Goal: Task Accomplishment & Management: Manage account settings

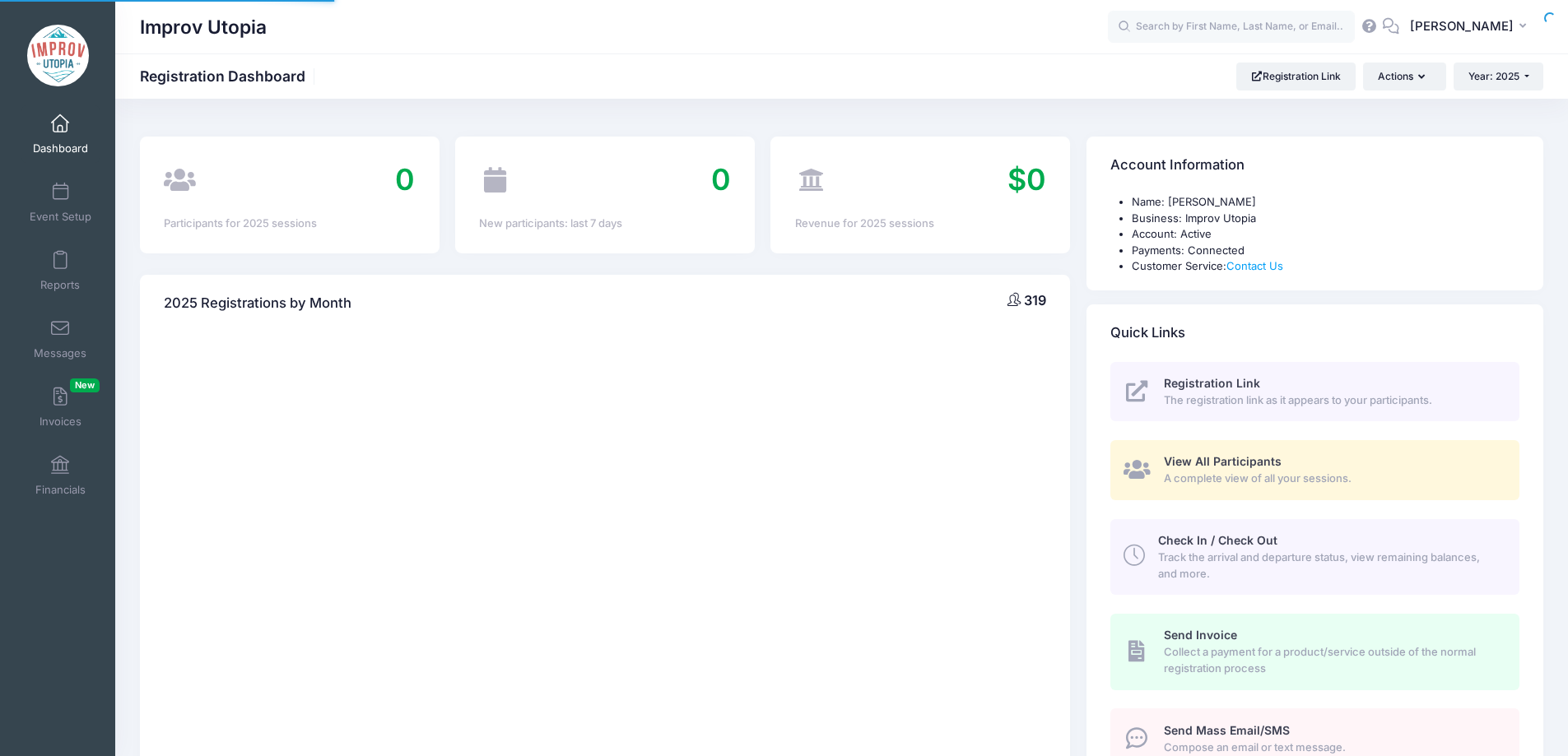
select select
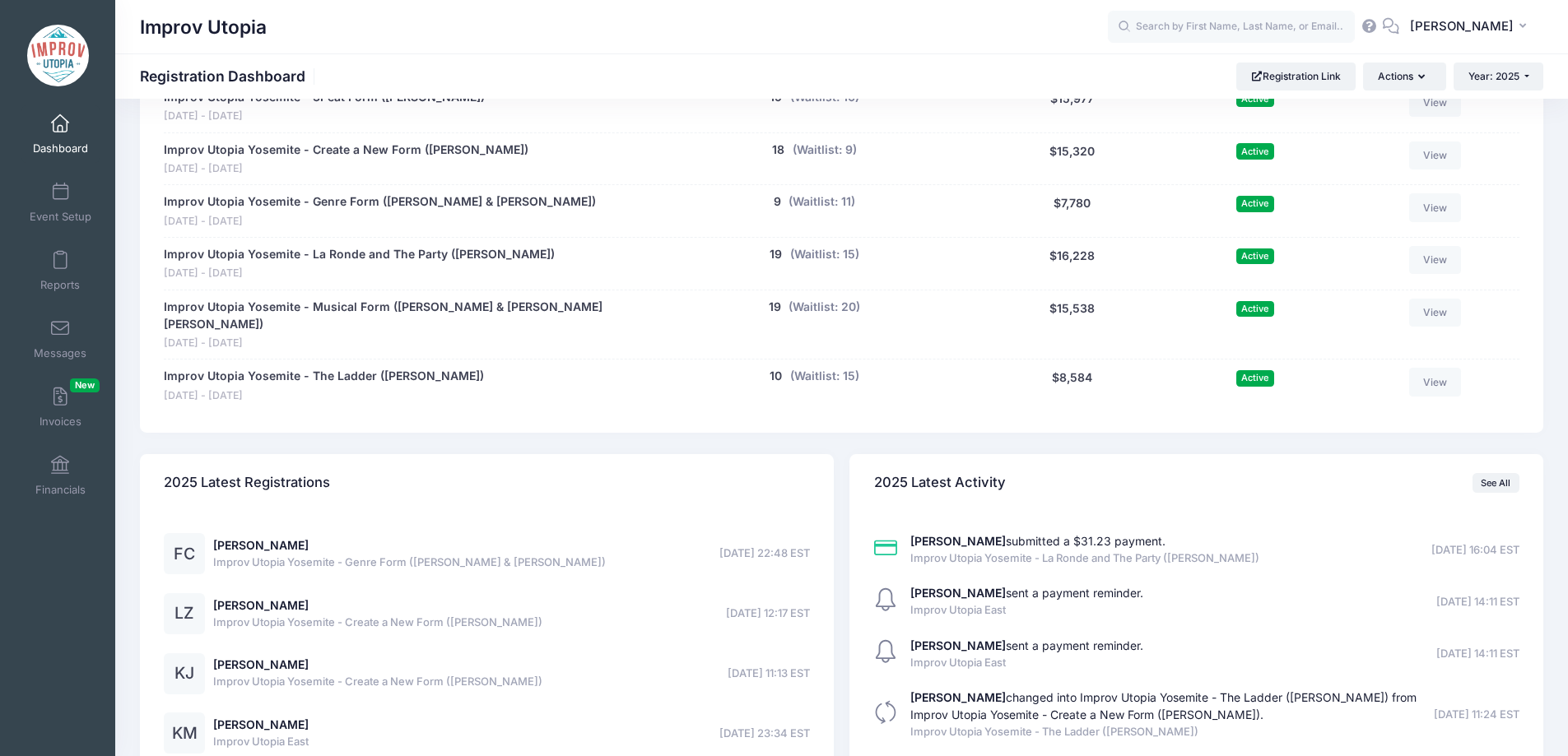
scroll to position [1040, 0]
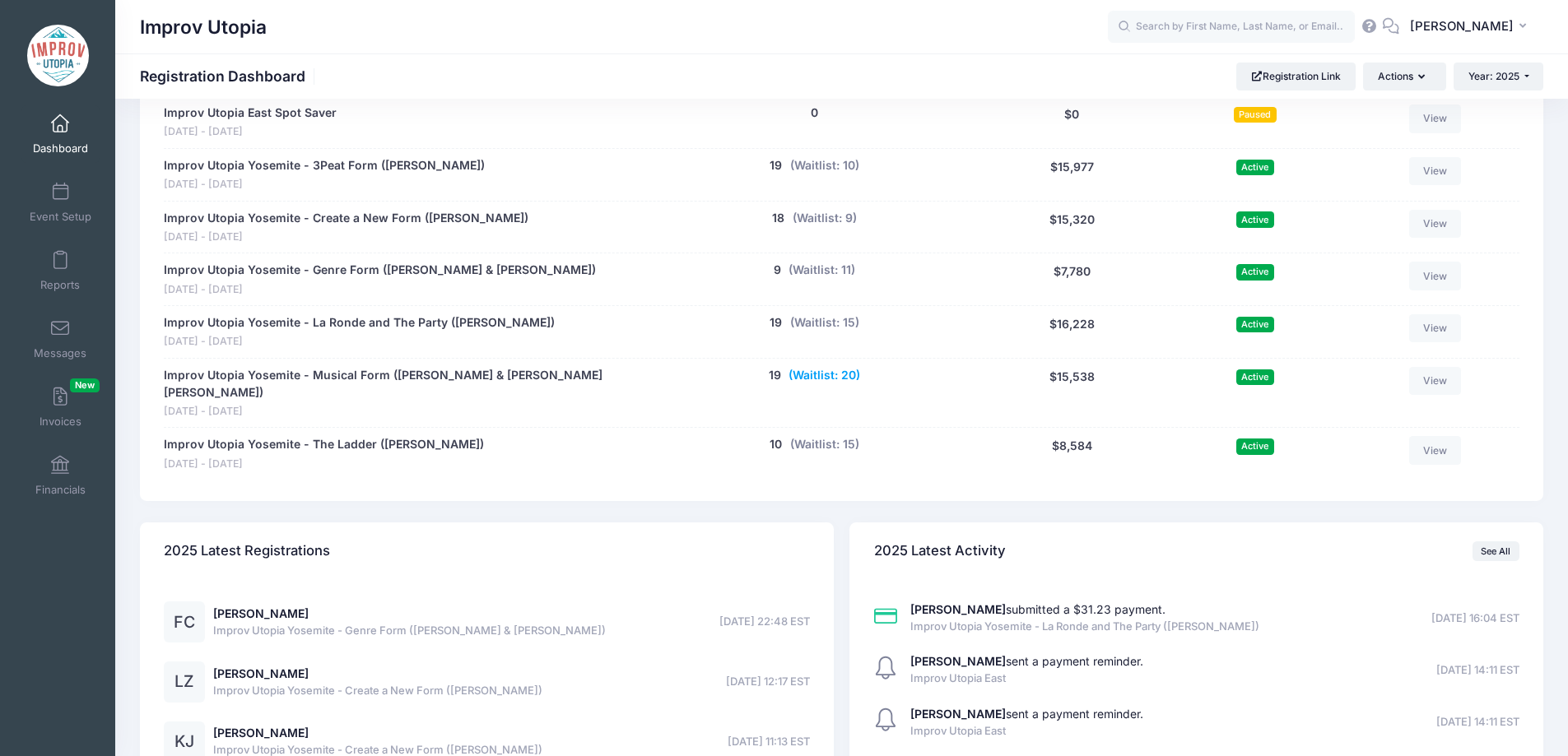
click at [828, 380] on button "(Waitlist: 20)" at bounding box center [825, 375] width 72 height 17
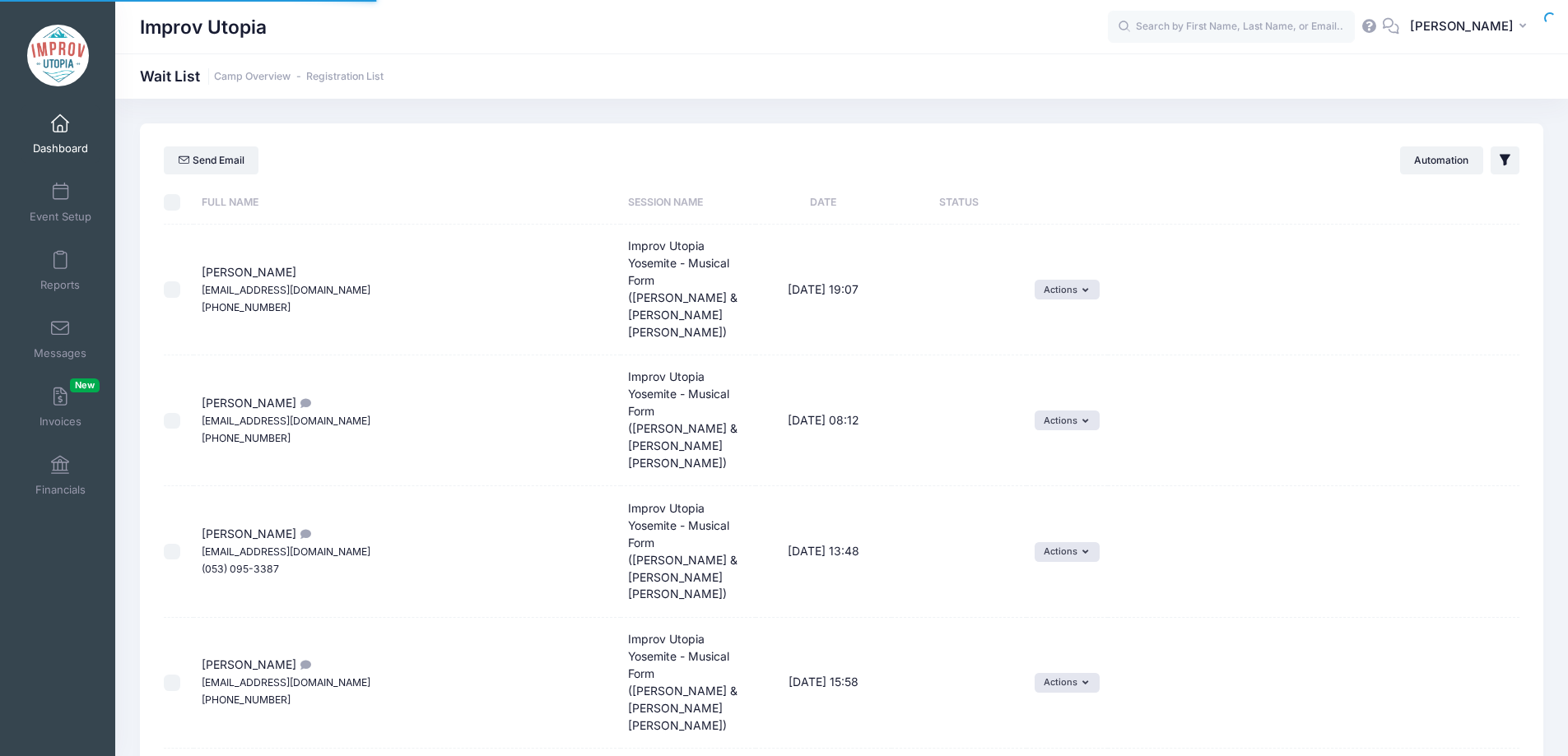
select select "50"
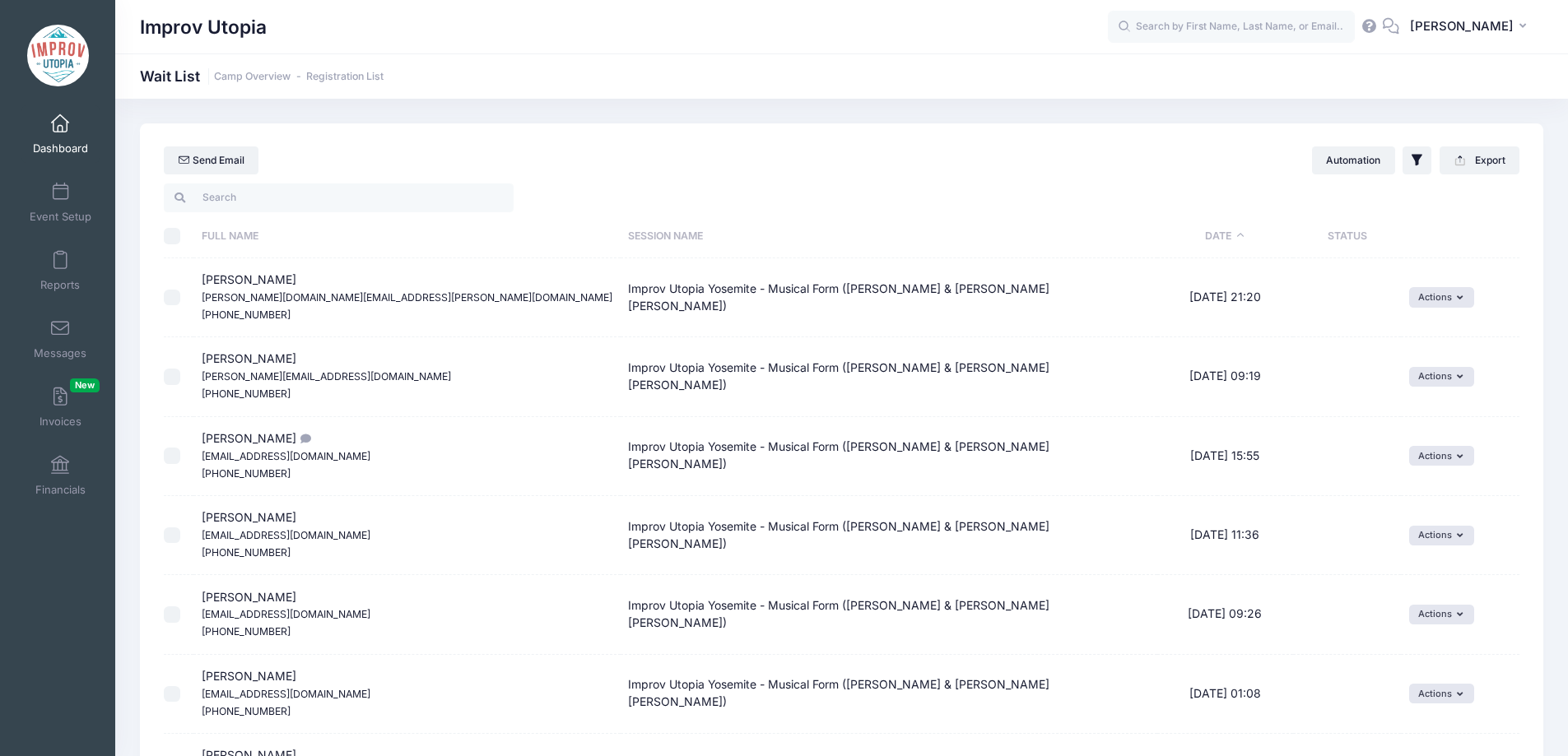
click at [1190, 239] on th "Date" at bounding box center [1225, 236] width 136 height 44
click at [1428, 294] on button "Actions" at bounding box center [1442, 297] width 65 height 20
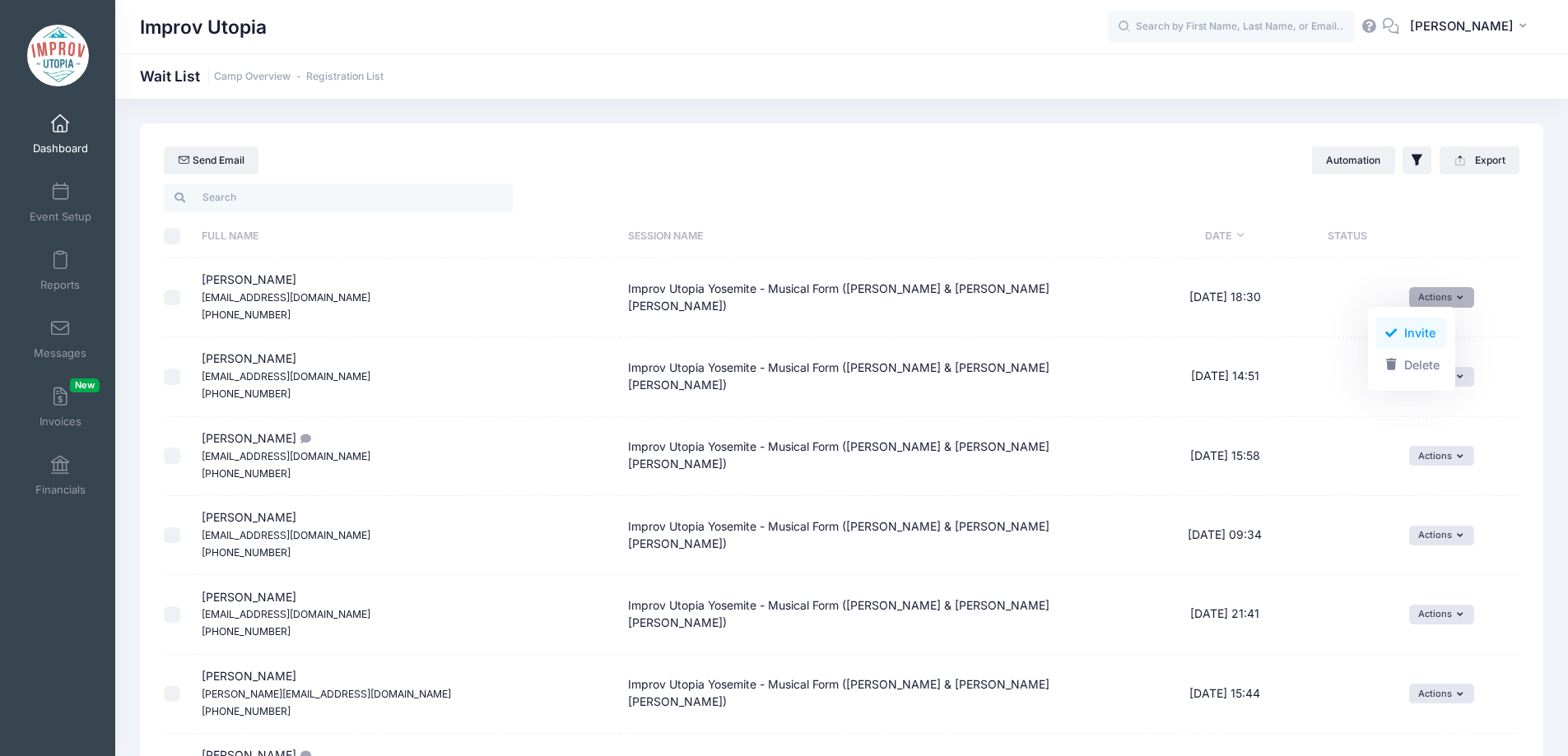
click at [1396, 329] on span at bounding box center [1390, 334] width 15 height 12
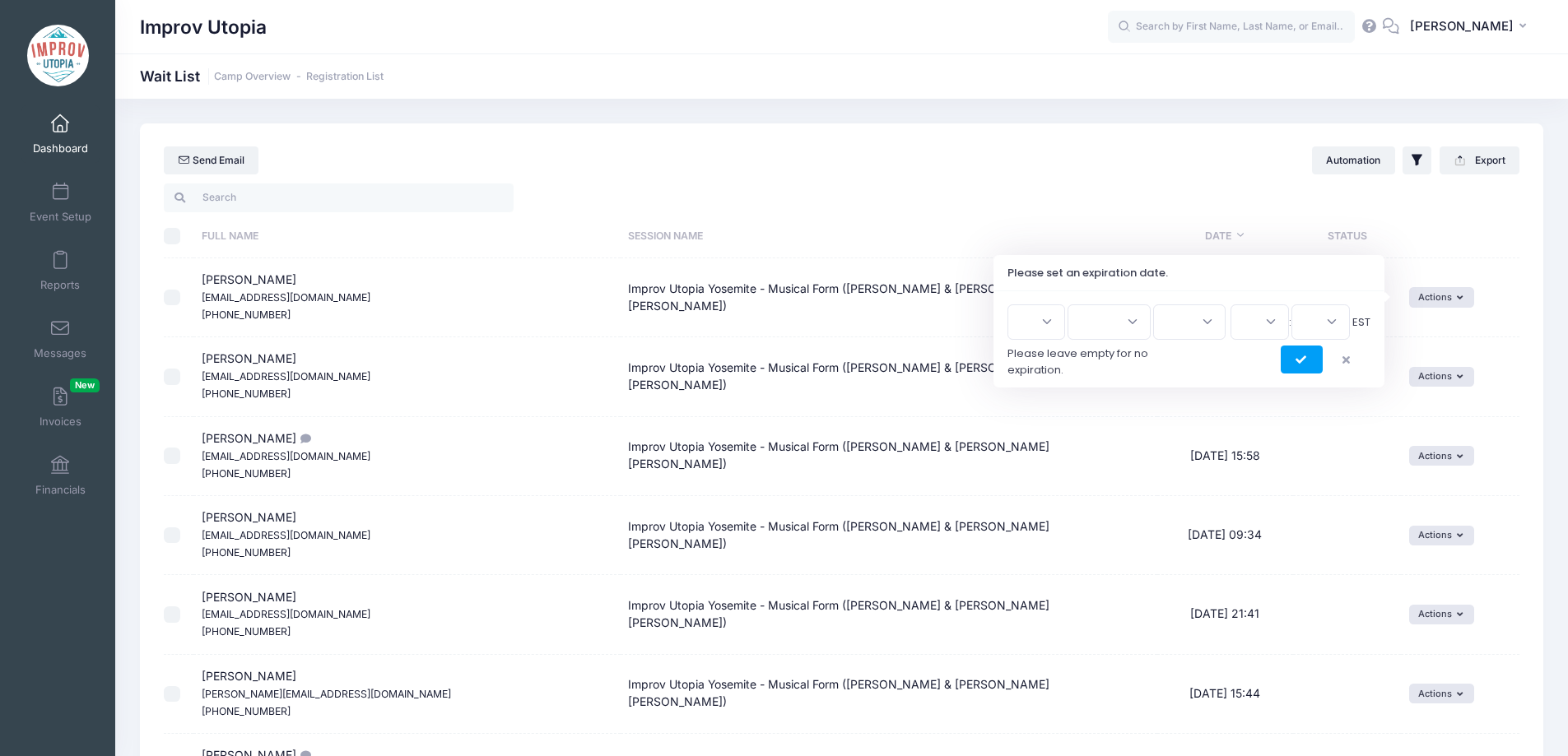
click at [1035, 328] on select "1 2 3 4 5 6 7 8 9 10 11 12 13 14 15 16 17 18 19 20 21 22 23 24 25 26 27 28 29 3…" at bounding box center [1037, 322] width 58 height 35
select select "11"
click at [1013, 305] on select "1 2 3 4 5 6 7 8 9 10 11 12 13 14 15 16 17 18 19 20 21 22 23 24 25 26 27 28 29 3…" at bounding box center [1037, 322] width 58 height 35
click at [1120, 322] on select "Jan Feb Mar Apr May Jun [DATE] Aug Sep Oct Nov Dec" at bounding box center [1109, 322] width 83 height 35
select select "7"
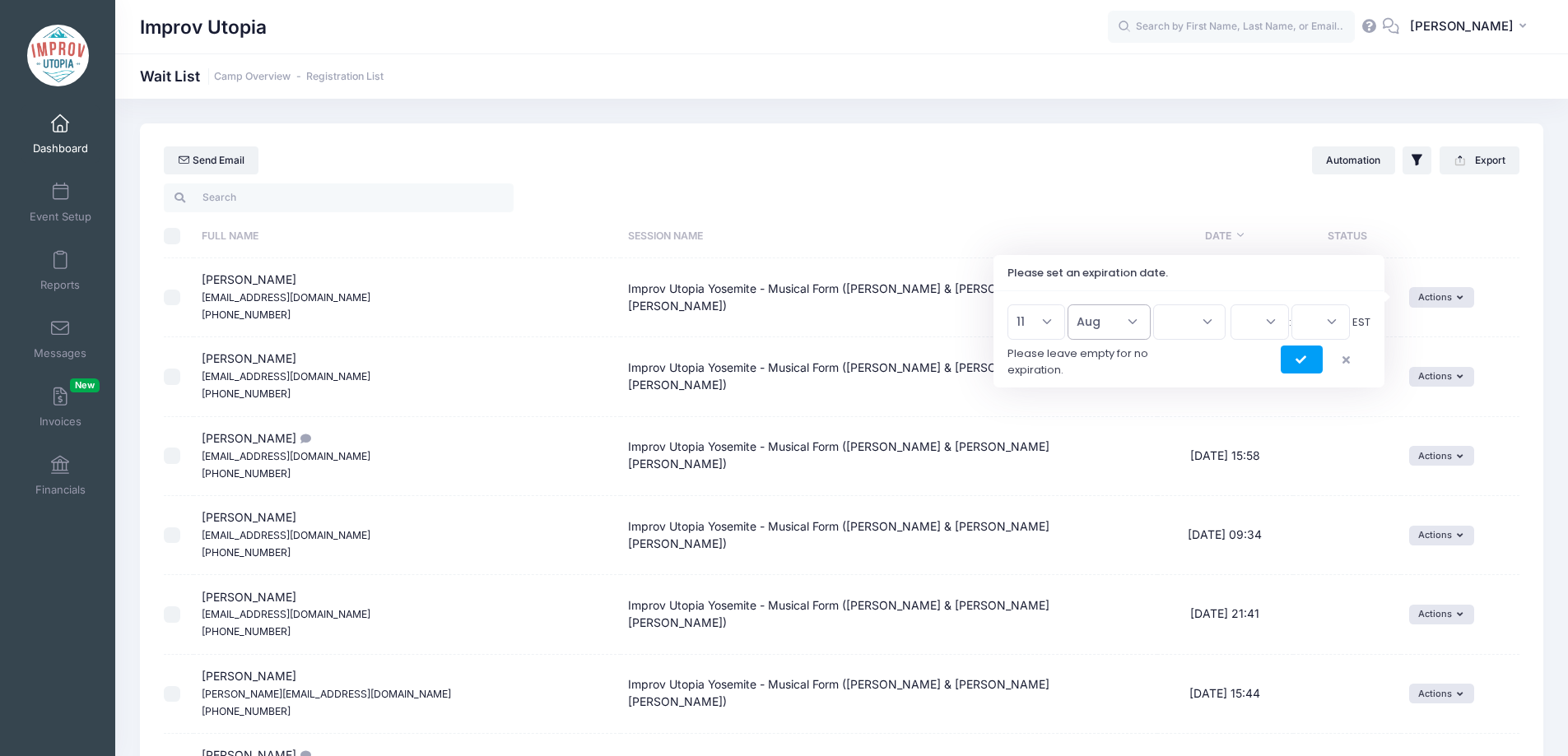
click at [1075, 305] on select "Jan Feb Mar Apr May Jun [DATE] Aug Sep Oct Nov Dec" at bounding box center [1109, 322] width 83 height 35
click at [1201, 332] on select "2026 2025" at bounding box center [1189, 322] width 73 height 35
select select "2025"
click at [1153, 305] on select "2026 2025" at bounding box center [1189, 322] width 73 height 35
click at [1263, 323] on select "00 01 02 03 04 05 06 07 08 09 10 11 12 13 14 15 16 17 18 19 20 21 22 23" at bounding box center [1260, 322] width 58 height 35
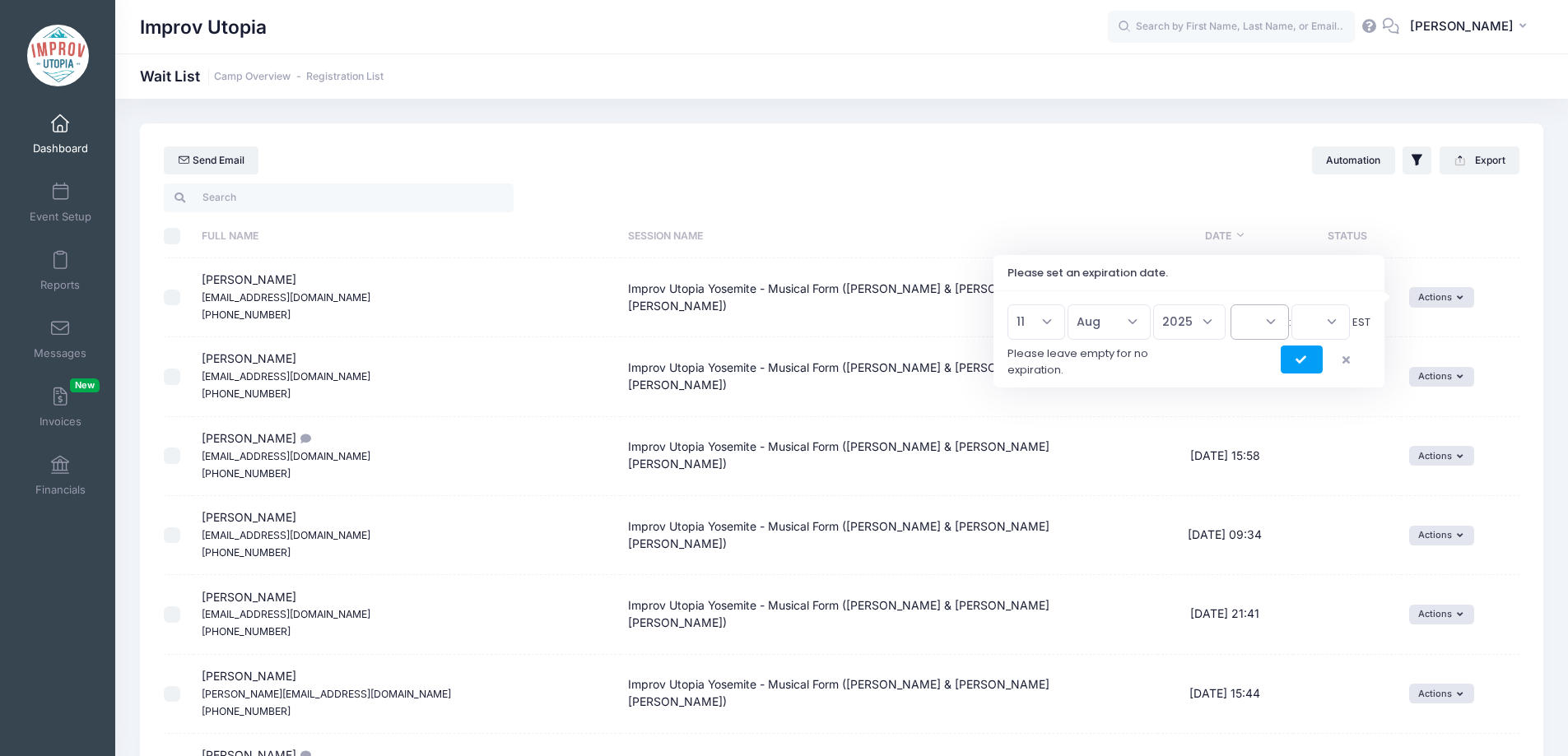
select select "23"
click at [1231, 305] on select "00 01 02 03 04 05 06 07 08 09 10 11 12 13 14 15 16 17 18 19 20 21 22 23" at bounding box center [1260, 322] width 58 height 35
click at [1324, 323] on select "00 15 30 45" at bounding box center [1320, 322] width 58 height 35
select select "45"
click at [1291, 305] on select "00 15 30 45" at bounding box center [1320, 322] width 58 height 35
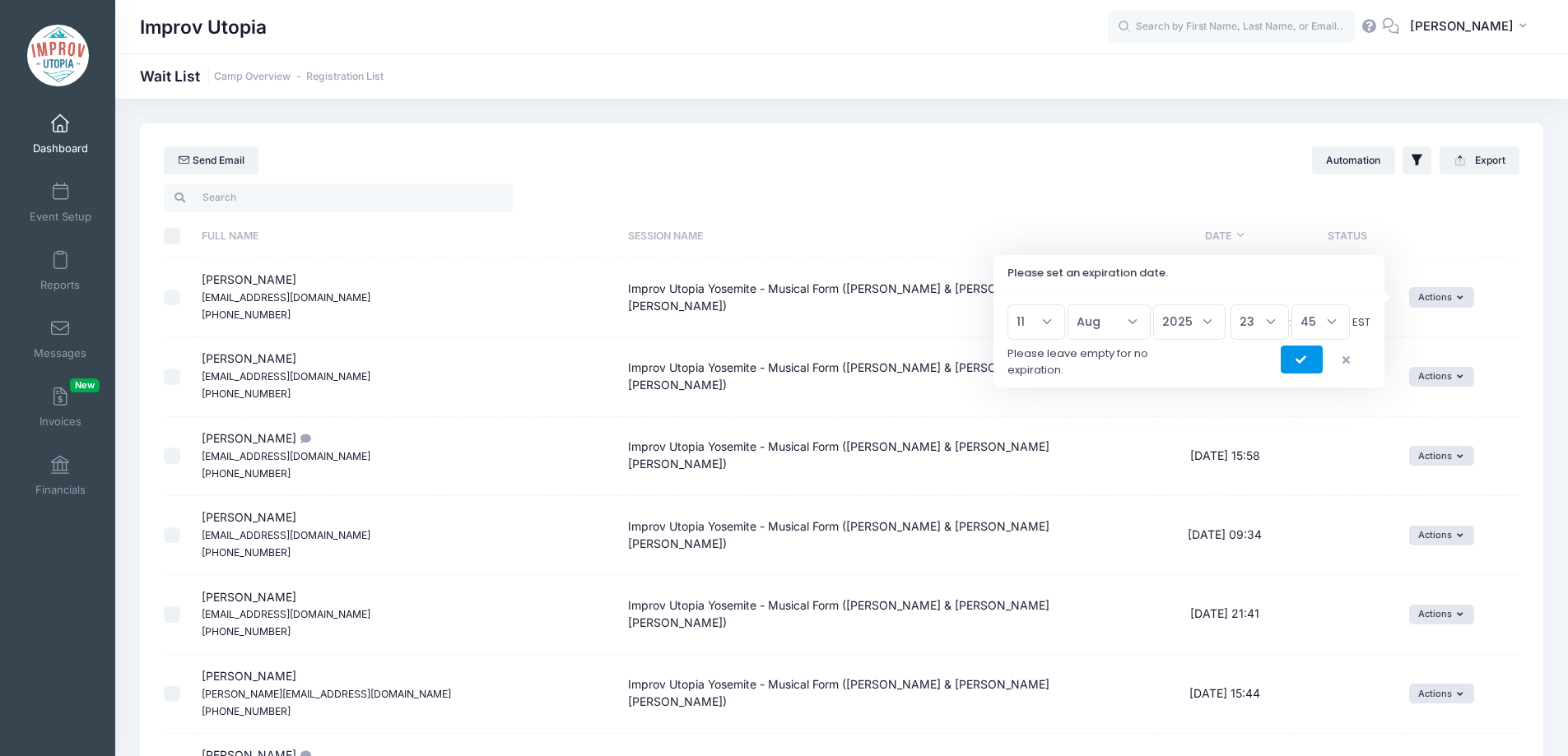
click at [1297, 354] on button "submit" at bounding box center [1302, 359] width 42 height 28
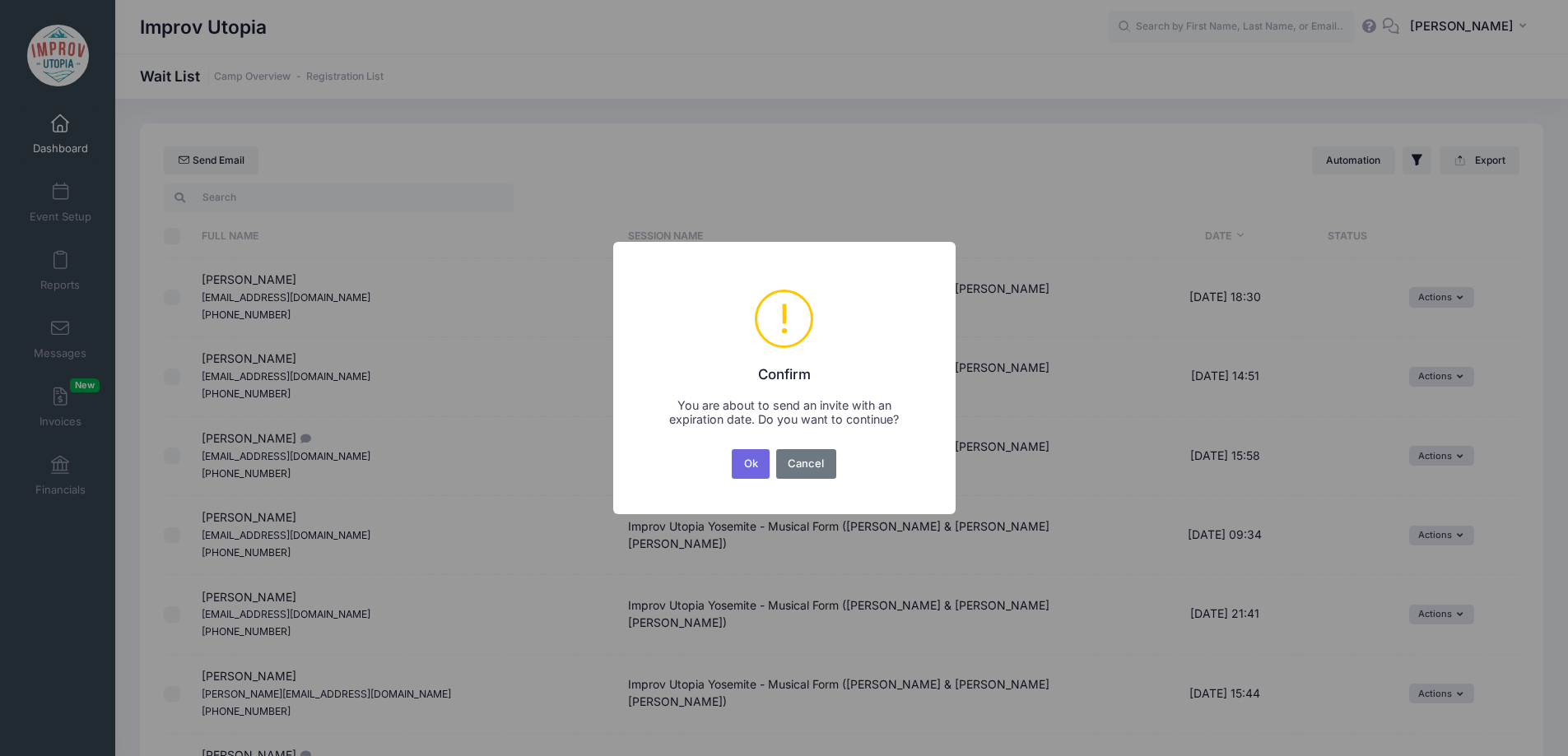
click at [722, 466] on div "× ! Confirm You are about to send an invite with an expiration date. Do you wan…" at bounding box center [784, 378] width 342 height 272
click at [742, 466] on button "Ok" at bounding box center [750, 464] width 38 height 30
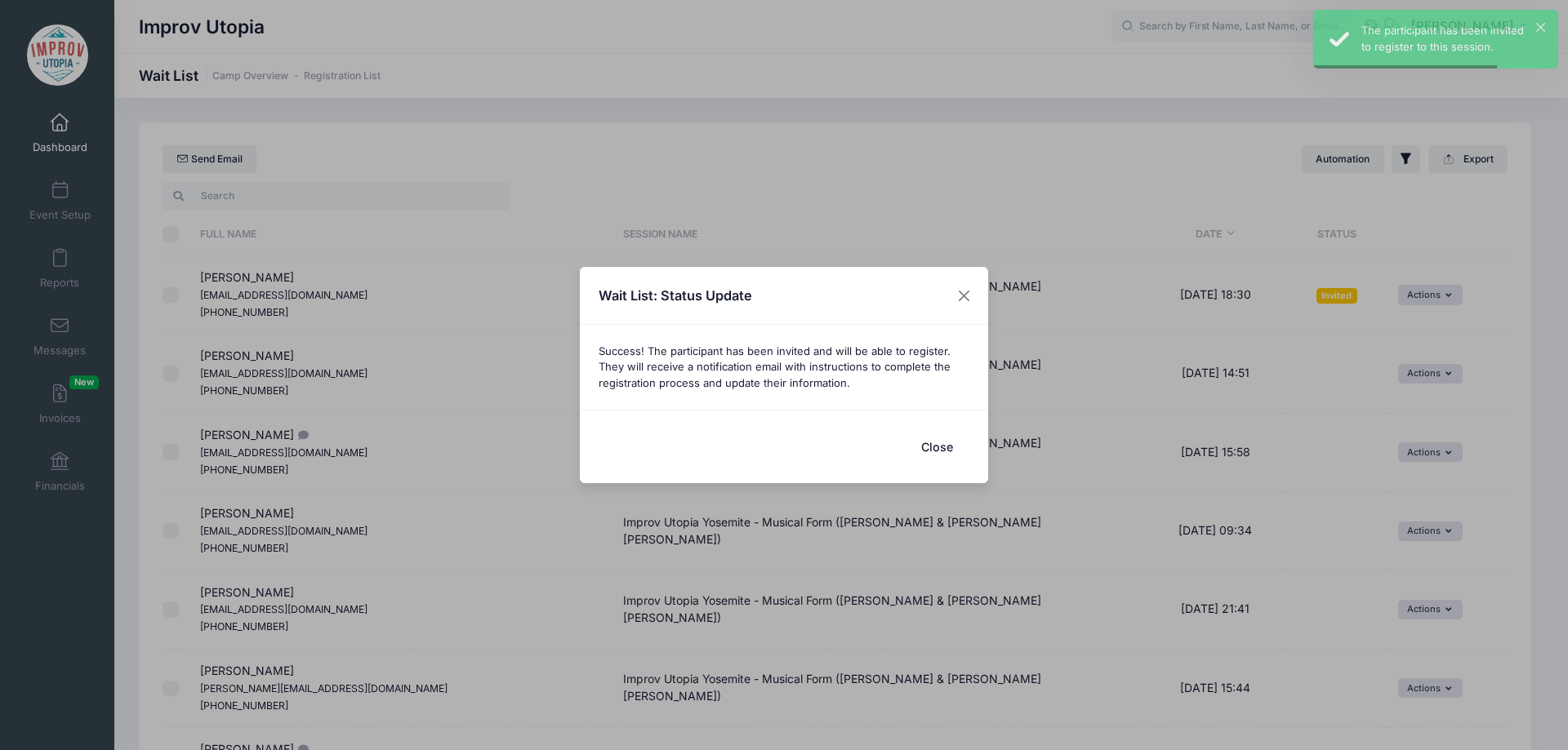
click at [943, 453] on button "Close" at bounding box center [936, 446] width 65 height 35
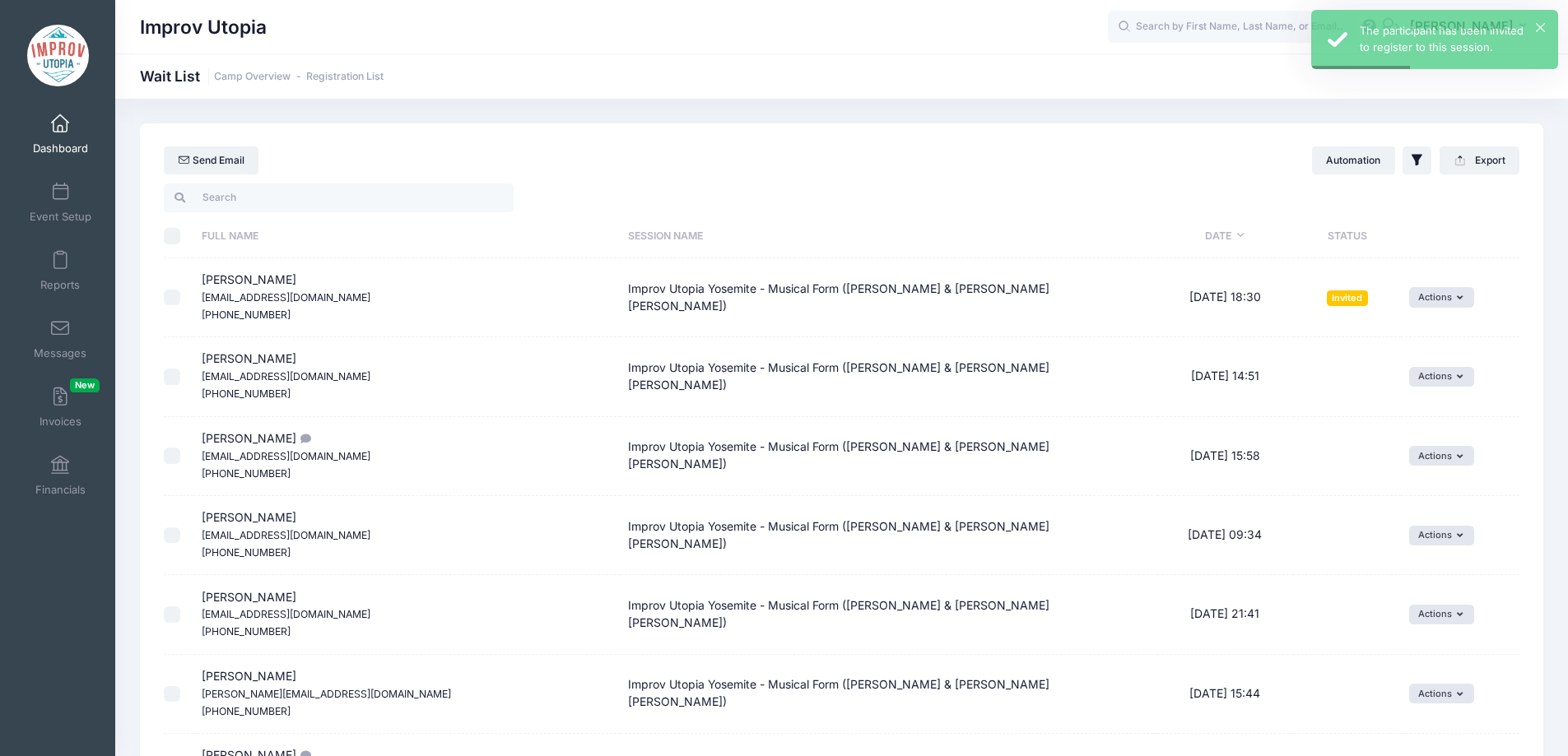
click at [60, 126] on span at bounding box center [60, 124] width 0 height 18
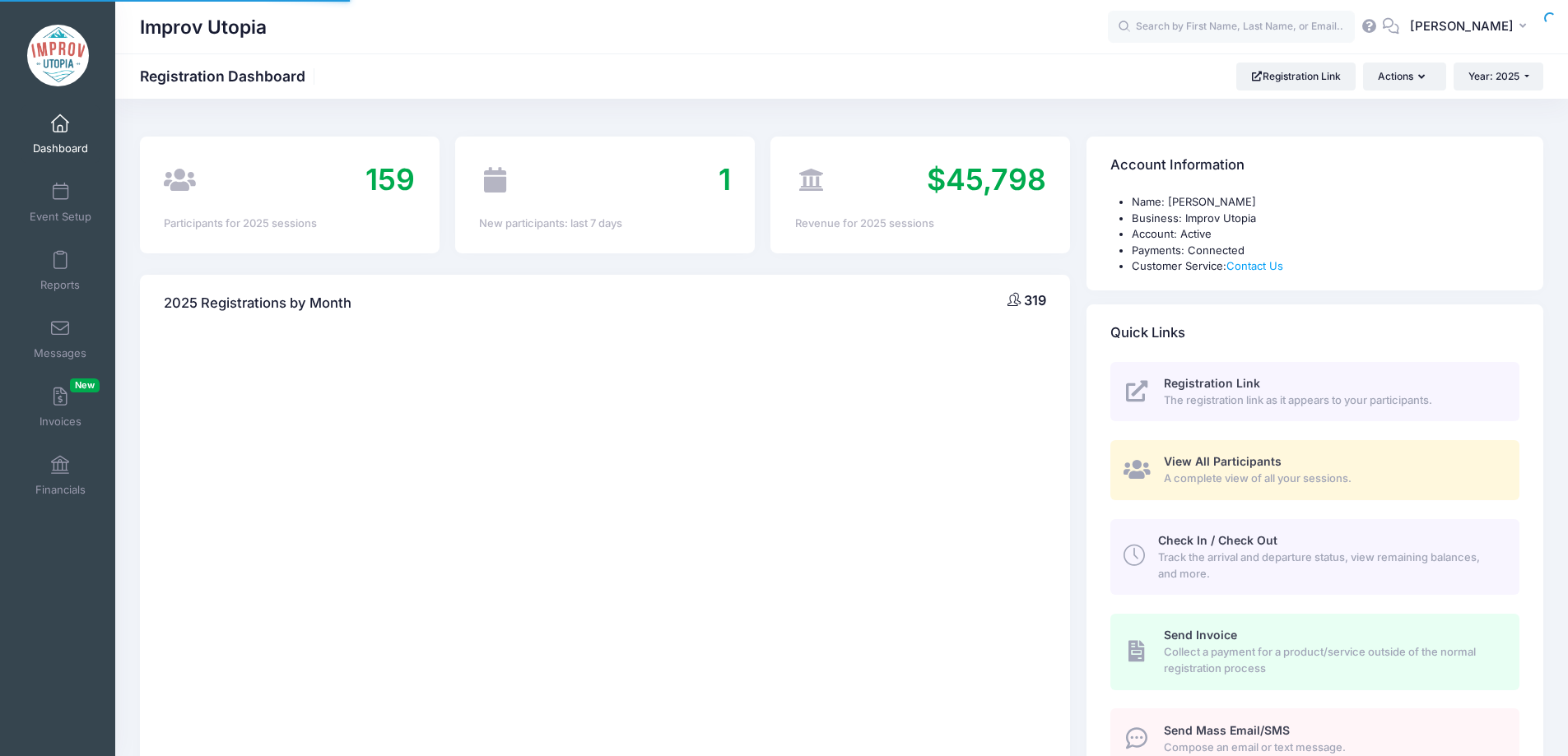
select select
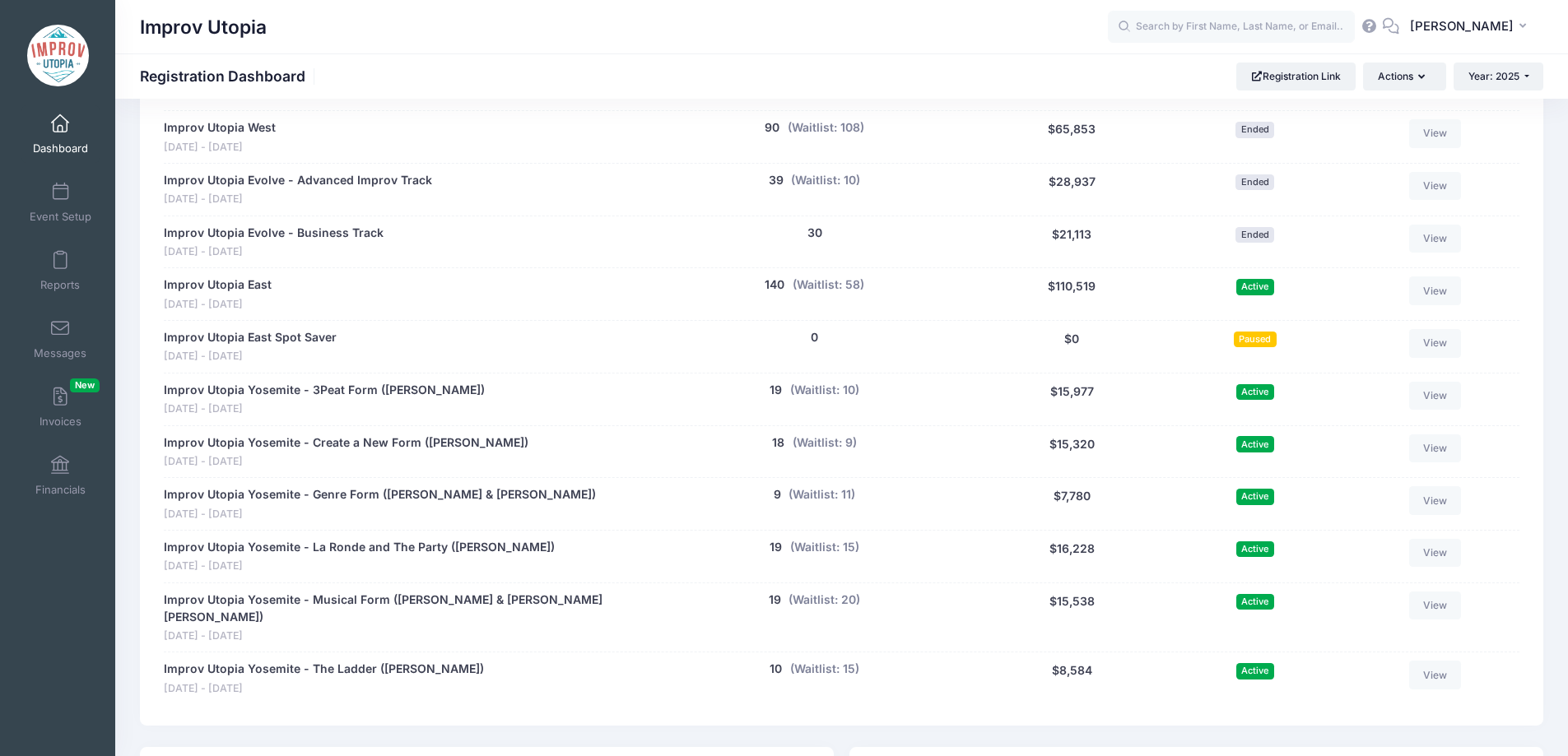
scroll to position [1272, 0]
